Goal: Entertainment & Leisure: Consume media (video, audio)

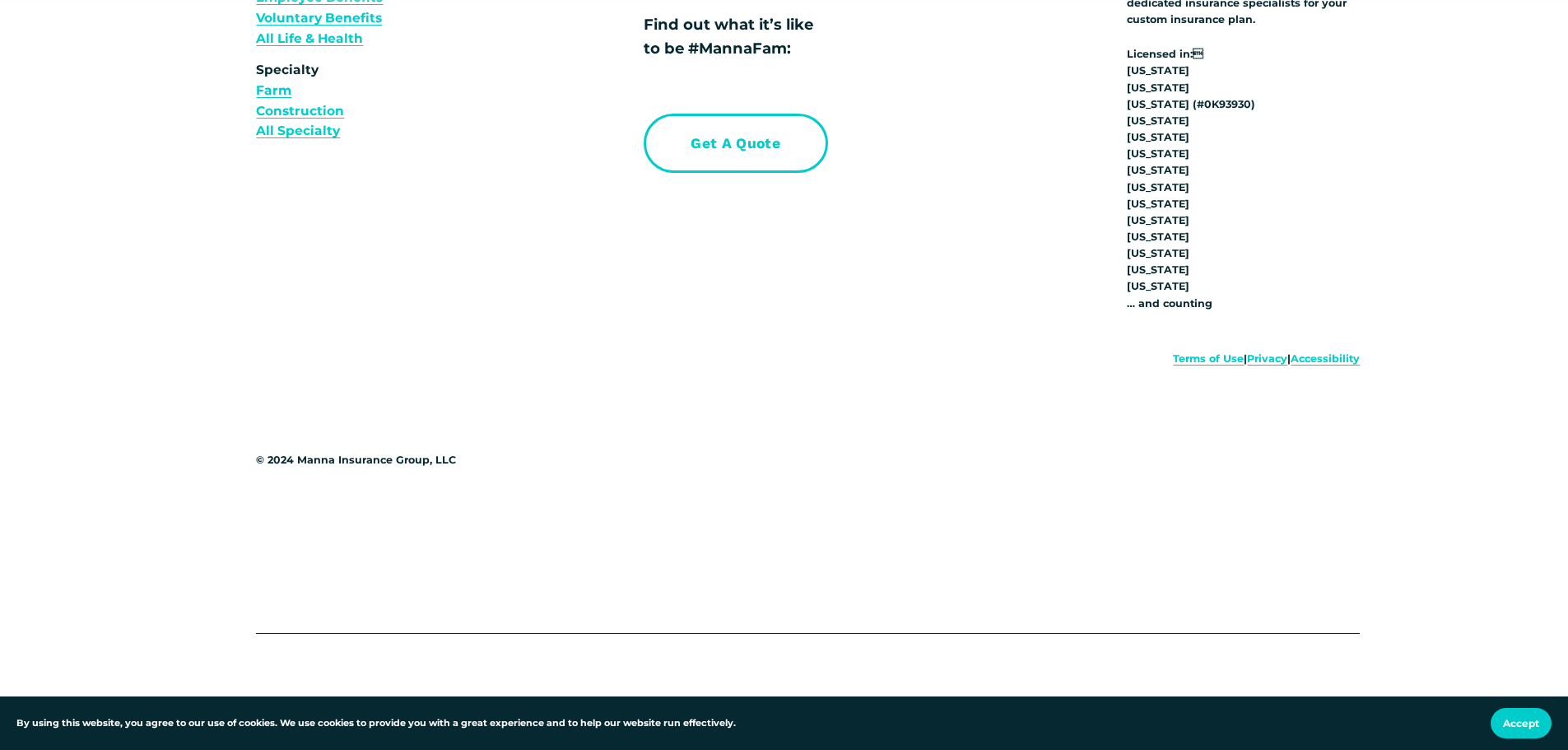
scroll to position [6278, 0]
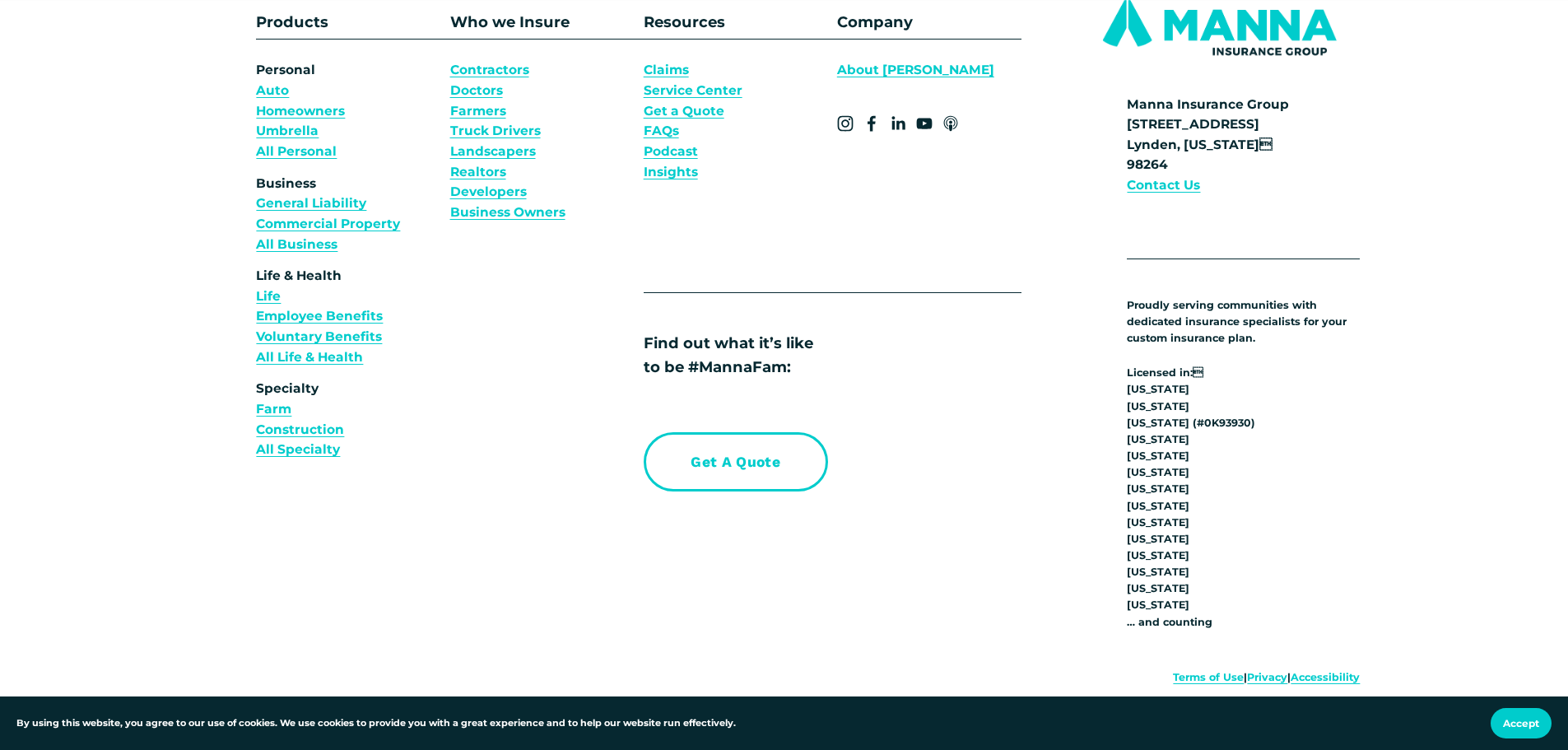
click at [656, 160] on link "Podcast" at bounding box center [671, 152] width 55 height 20
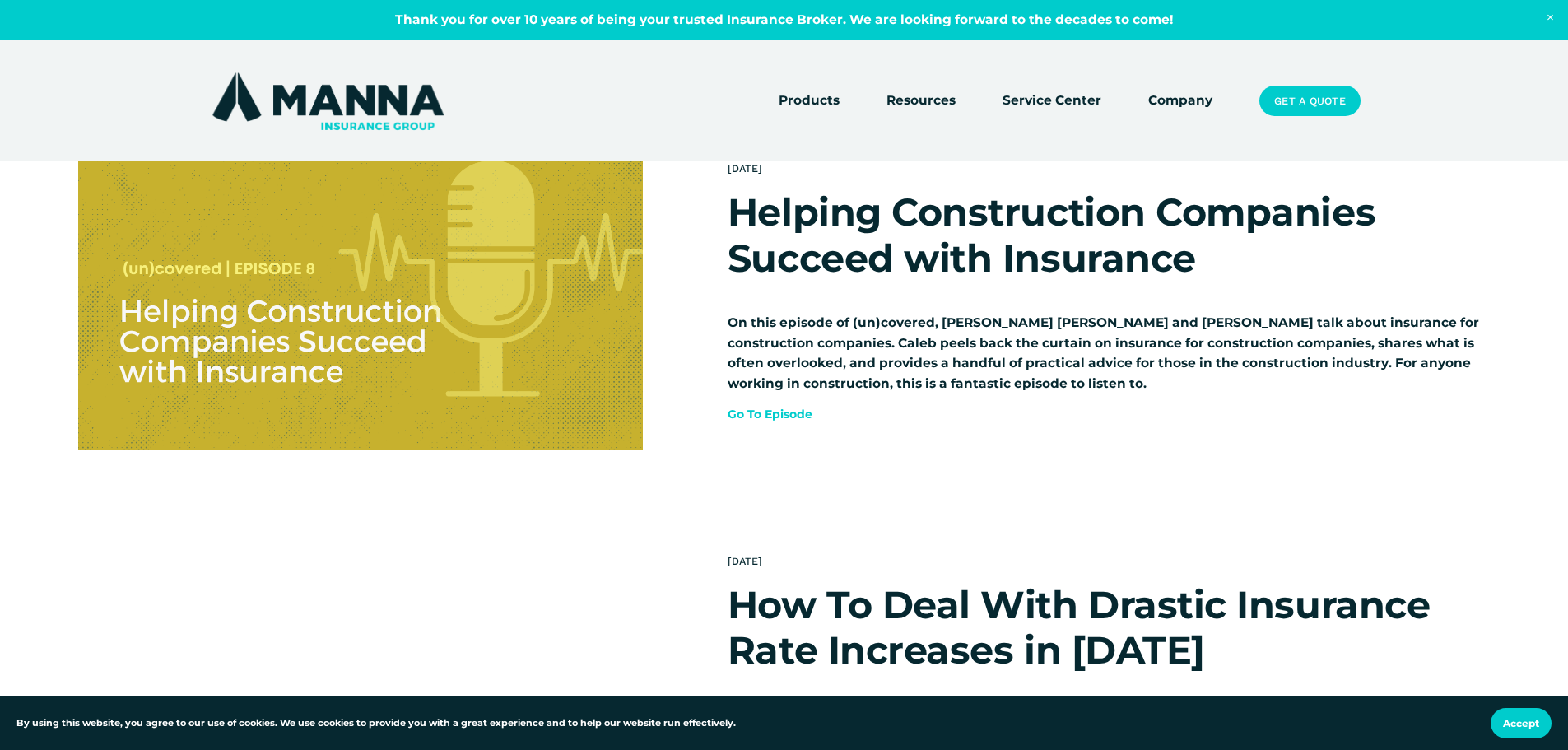
scroll to position [2936, 0]
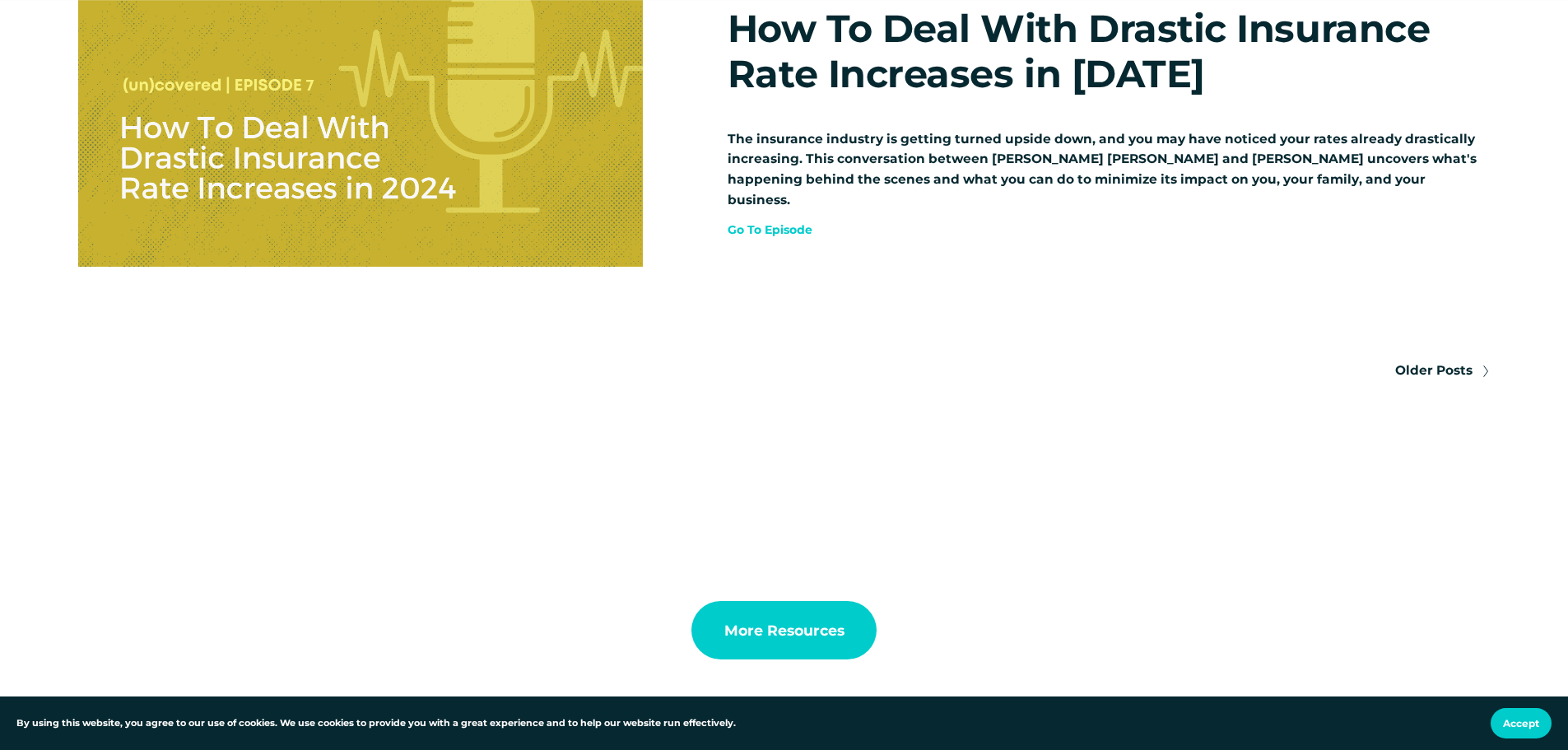
click at [1436, 378] on span "Older Posts" at bounding box center [1434, 370] width 78 height 20
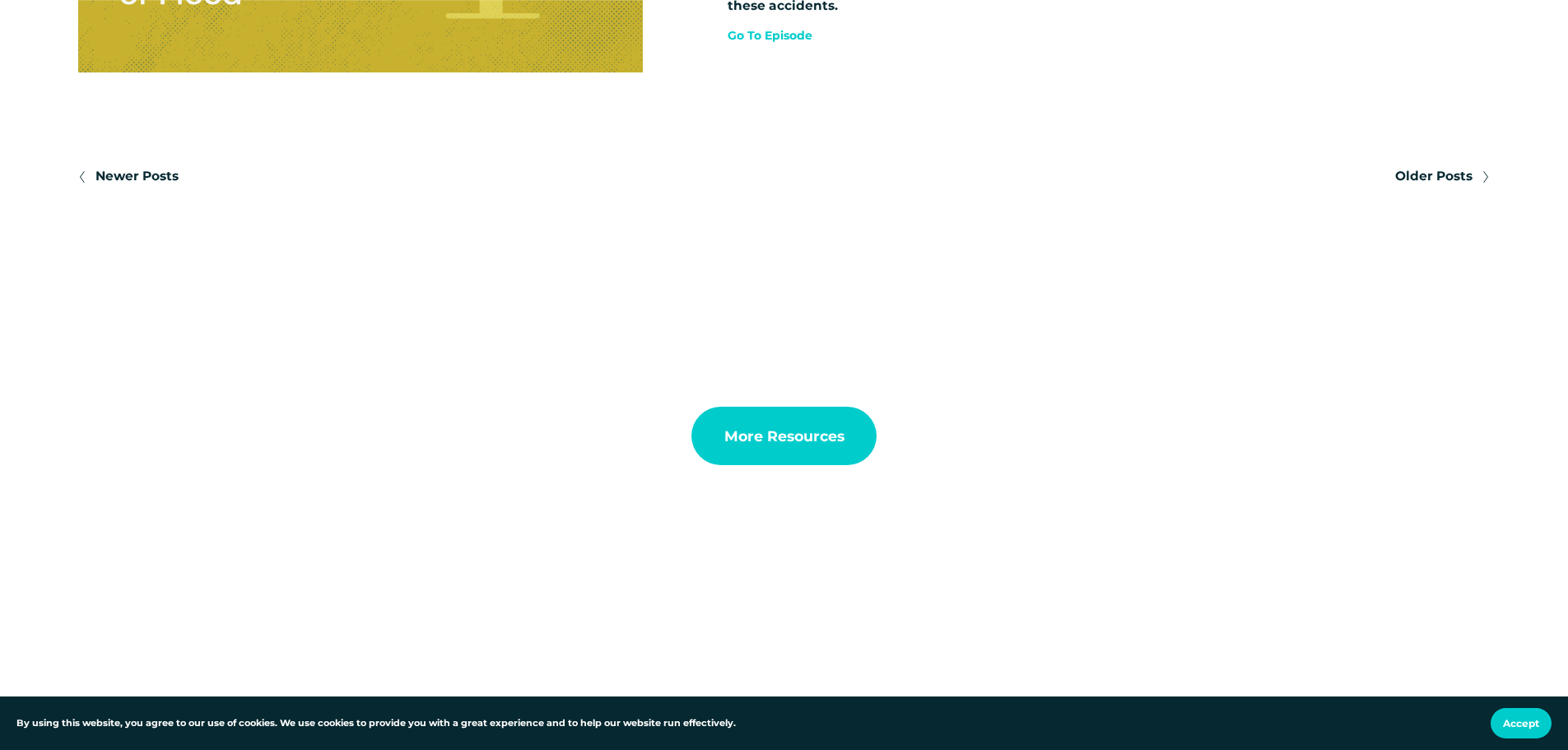
scroll to position [2718, 0]
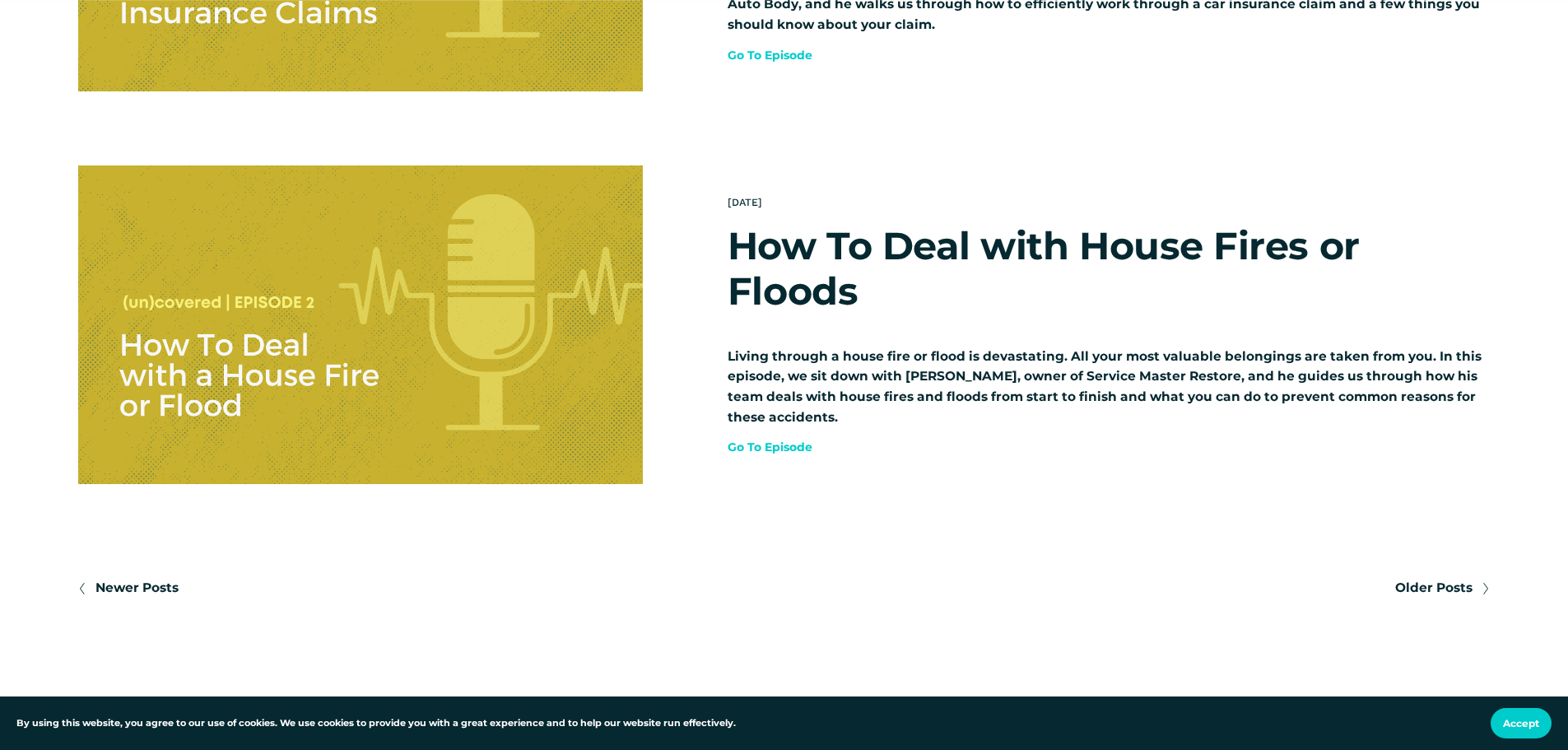
click at [1435, 584] on span "Older Posts" at bounding box center [1434, 588] width 78 height 20
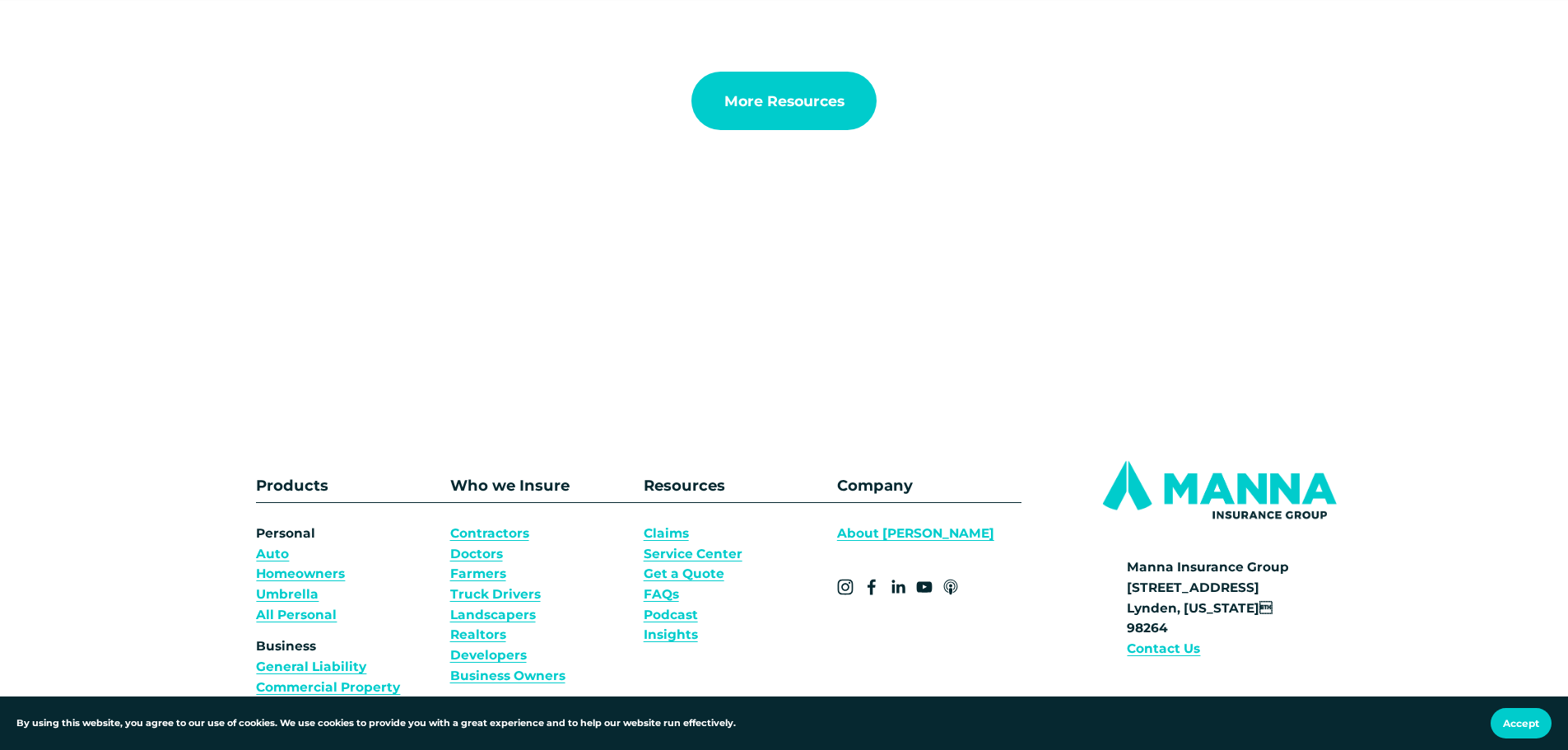
scroll to position [1400, 0]
